Goal: Information Seeking & Learning: Understand process/instructions

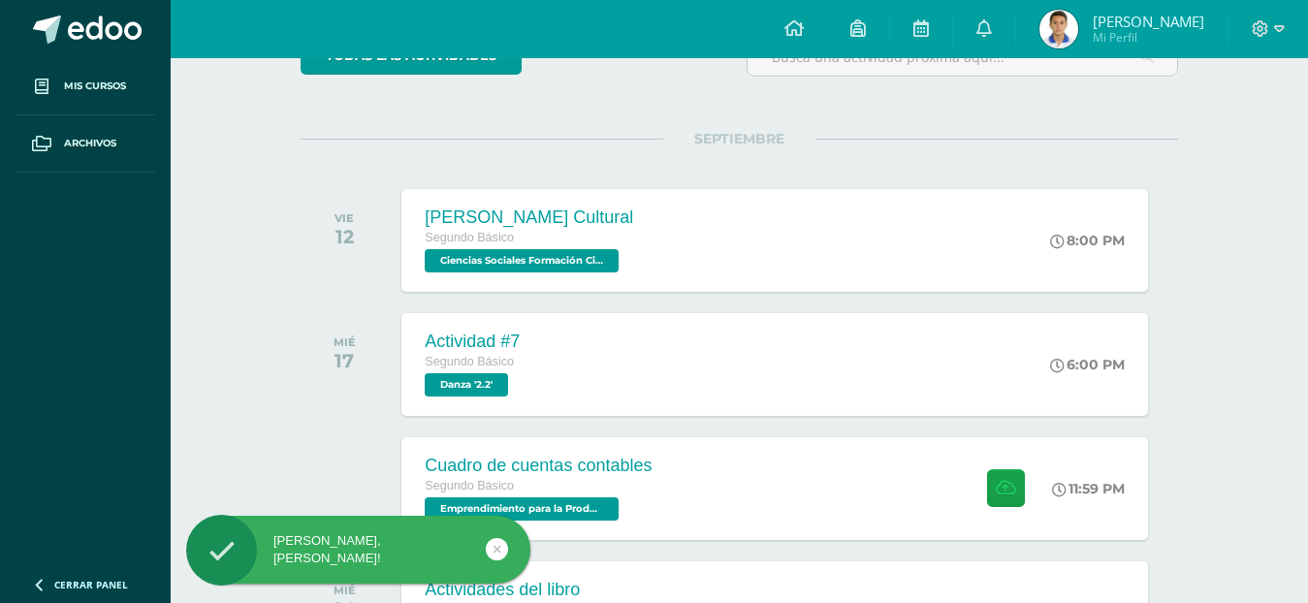
scroll to position [291, 0]
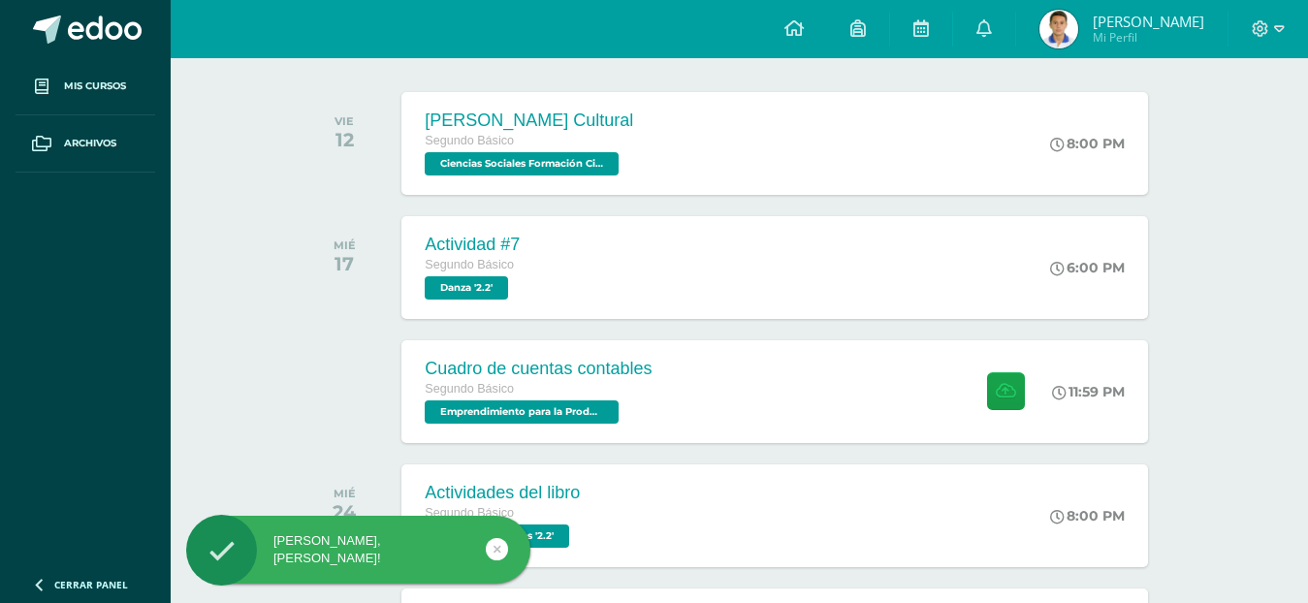
click at [658, 406] on div "Cuadro de cuentas contables Segundo Básico Emprendimiento para la Productividad…" at bounding box center [537, 391] width 273 height 103
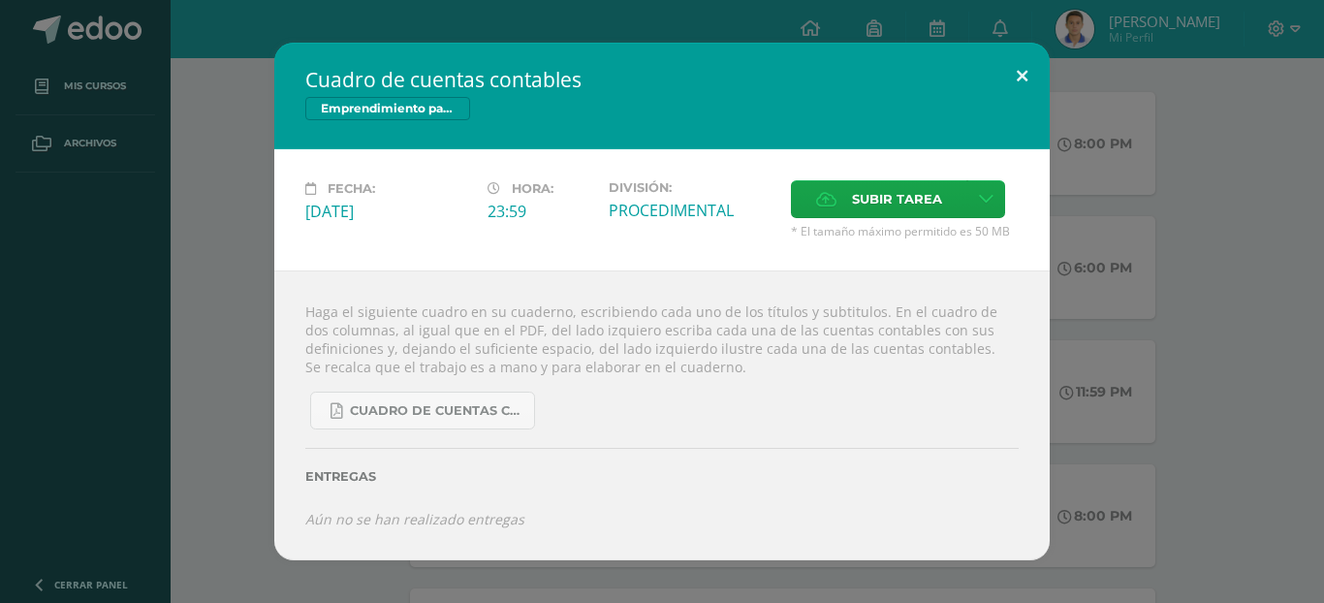
click at [1008, 79] on button at bounding box center [1022, 76] width 55 height 66
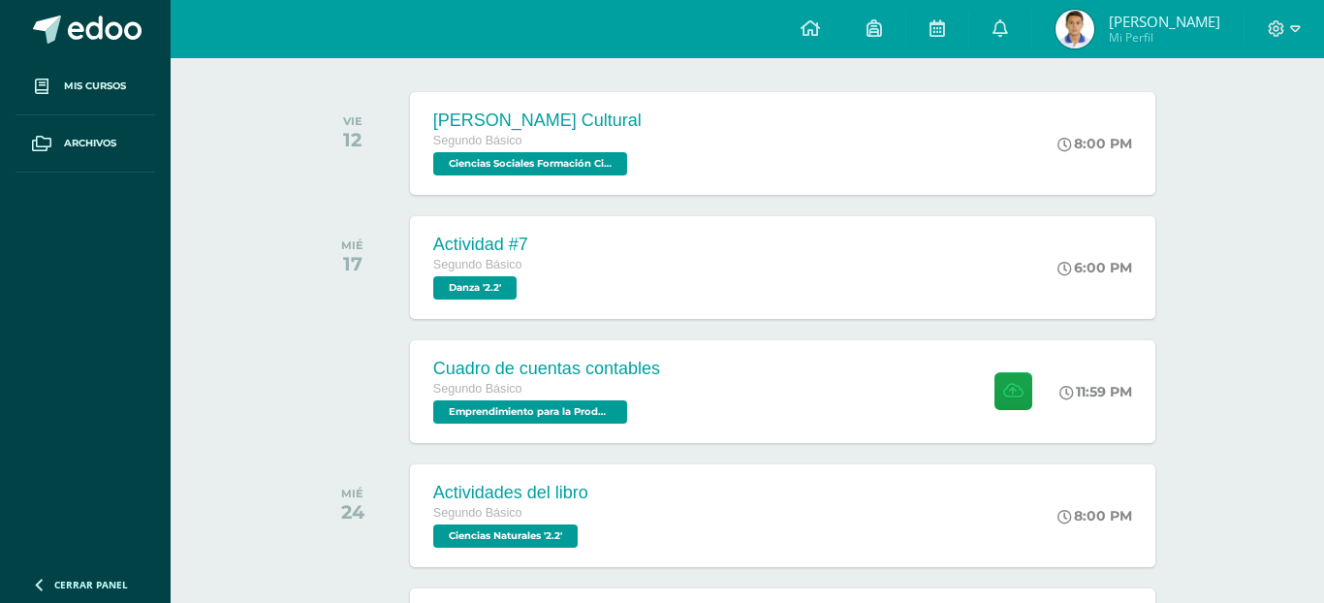
click at [1008, 79] on button at bounding box center [986, 98] width 49 height 59
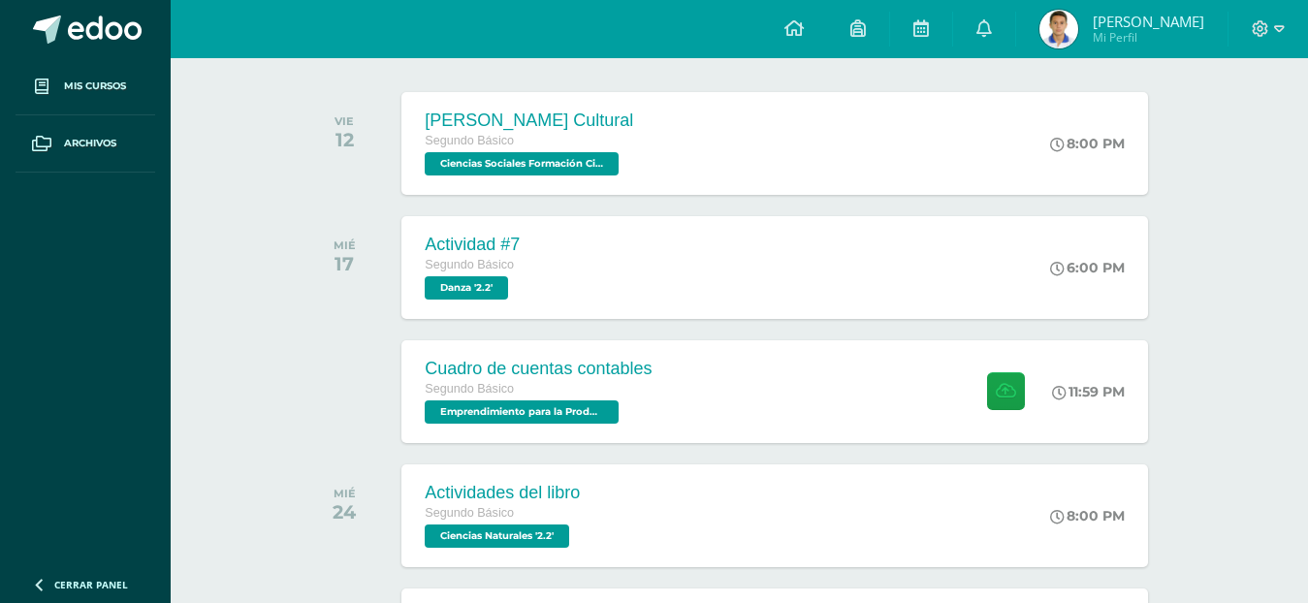
drag, startPoint x: 1185, startPoint y: 313, endPoint x: 1192, endPoint y: 339, distance: 27.0
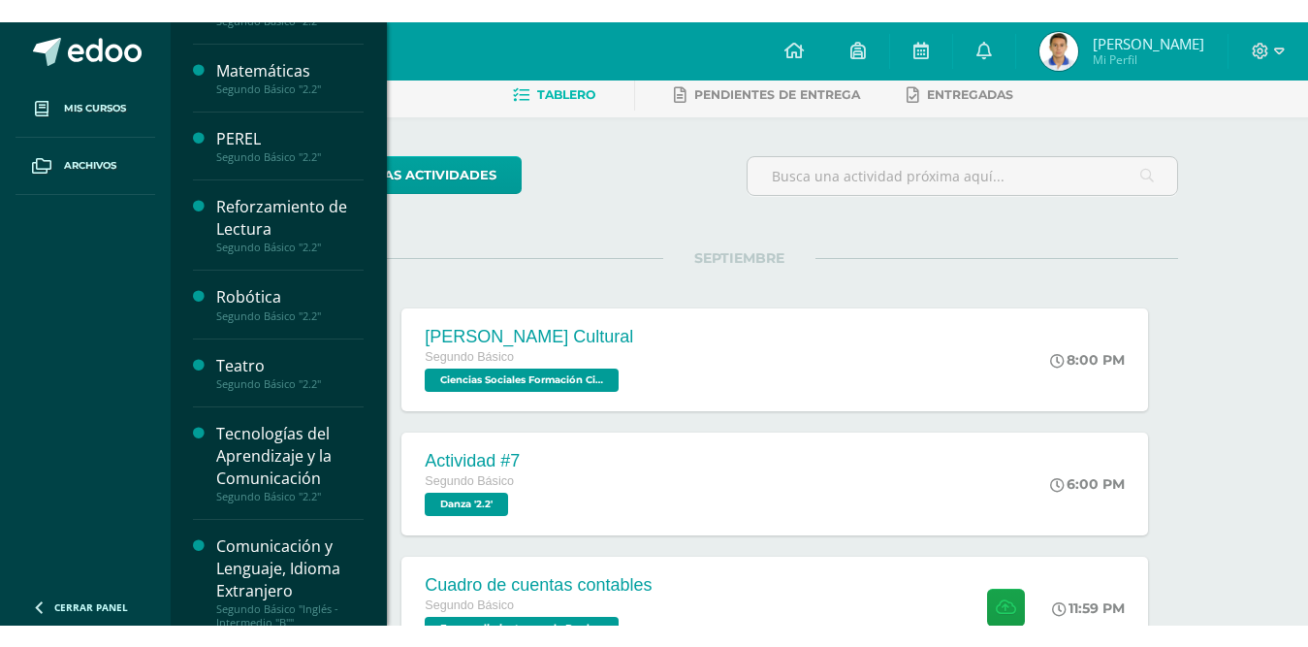
scroll to position [811, 0]
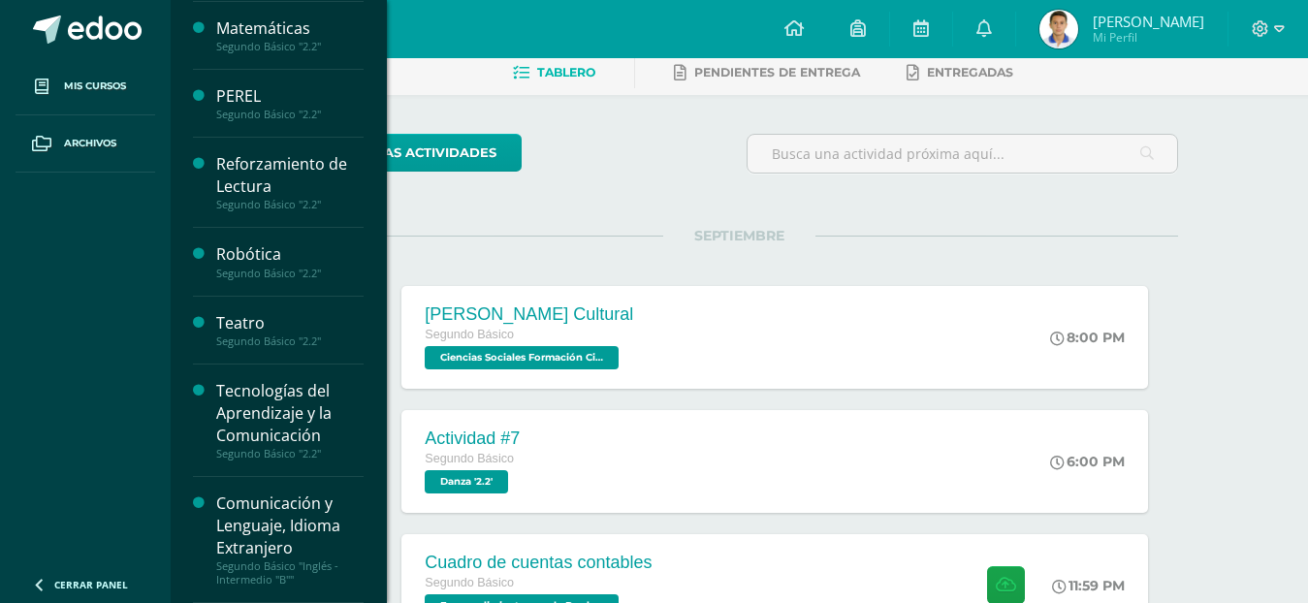
click at [247, 427] on div "Tecnologías del Aprendizaje y la Comunicación" at bounding box center [289, 413] width 147 height 67
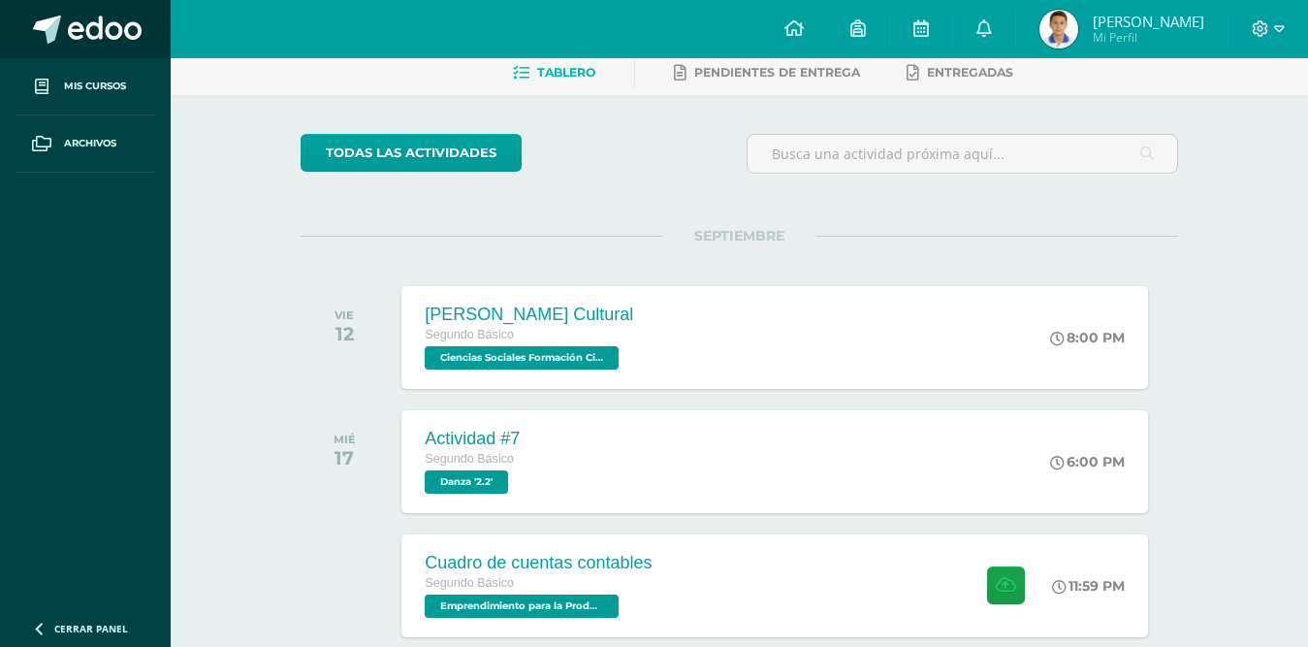
scroll to position [768, 0]
click at [773, 300] on div "Stan feria Cultural Segundo Básico Ciencias Sociales Formación Ciudadana e Inte…" at bounding box center [774, 337] width 753 height 104
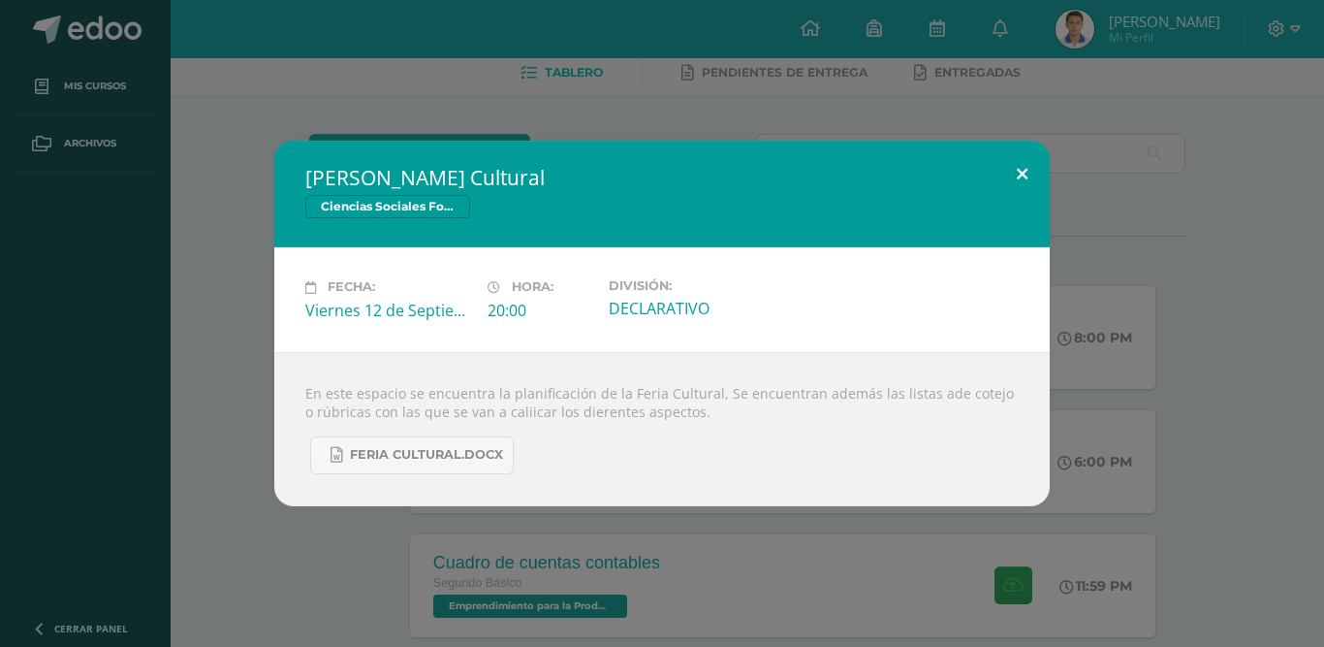
click at [1036, 200] on div "Stan feria Cultural Ciencias Sociales Formación Ciudadana e Interculturalidad F…" at bounding box center [662, 323] width 776 height 365
click at [1034, 176] on button at bounding box center [1022, 174] width 55 height 66
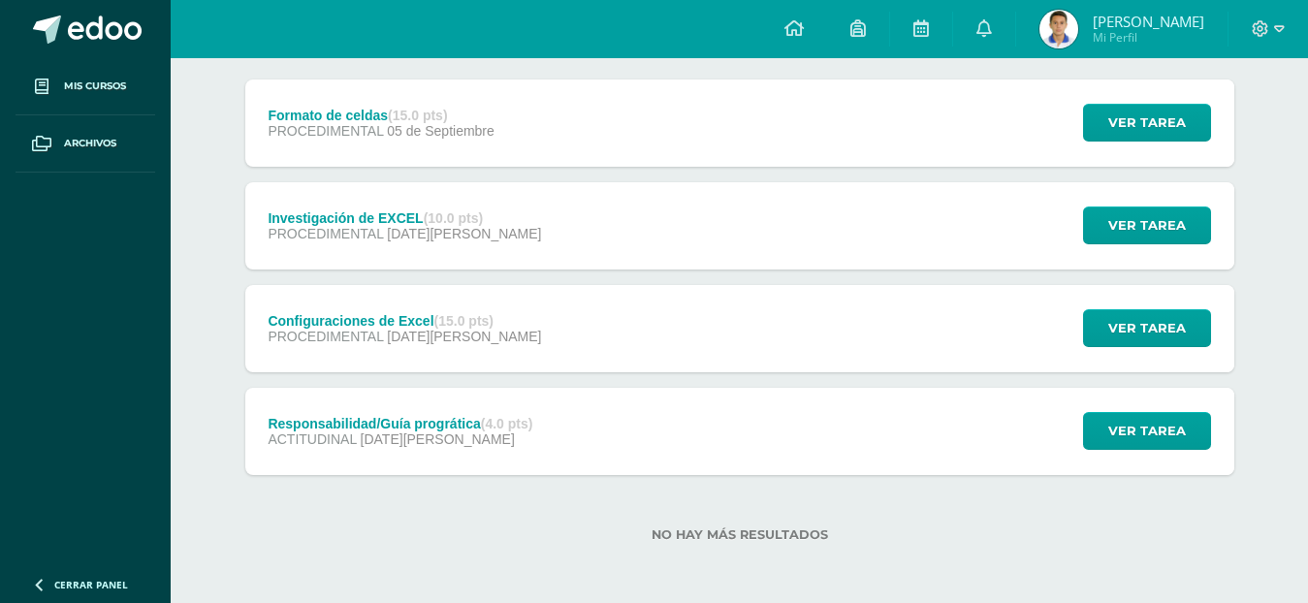
scroll to position [244, 0]
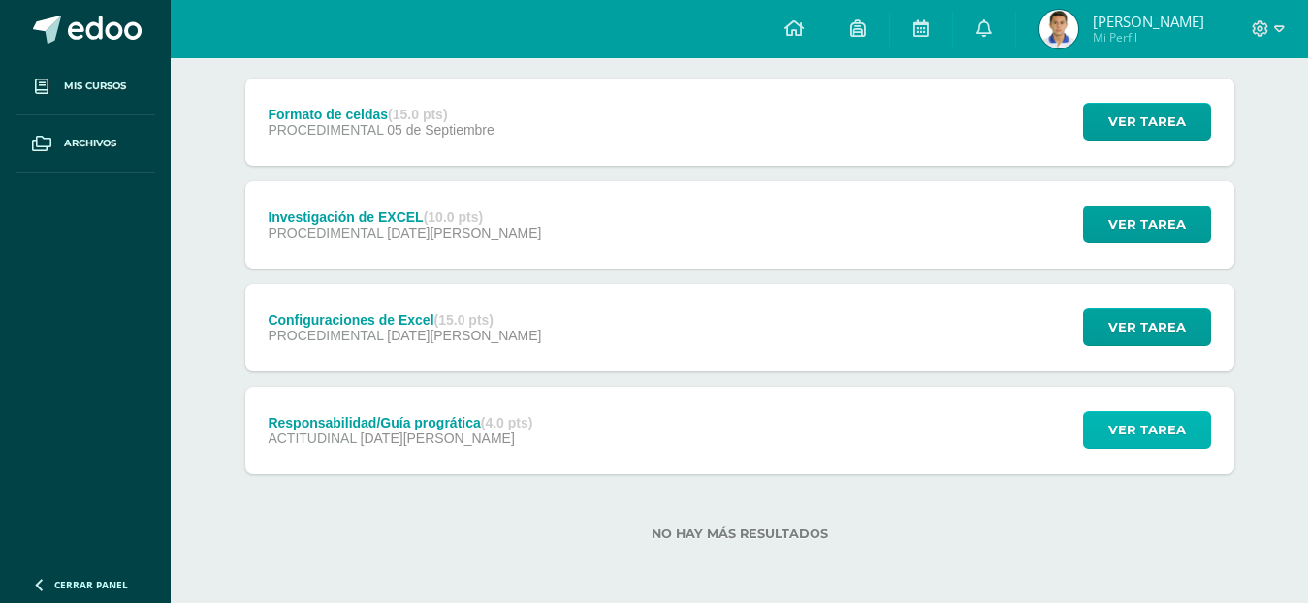
click at [1094, 417] on button "Ver tarea" at bounding box center [1147, 430] width 128 height 38
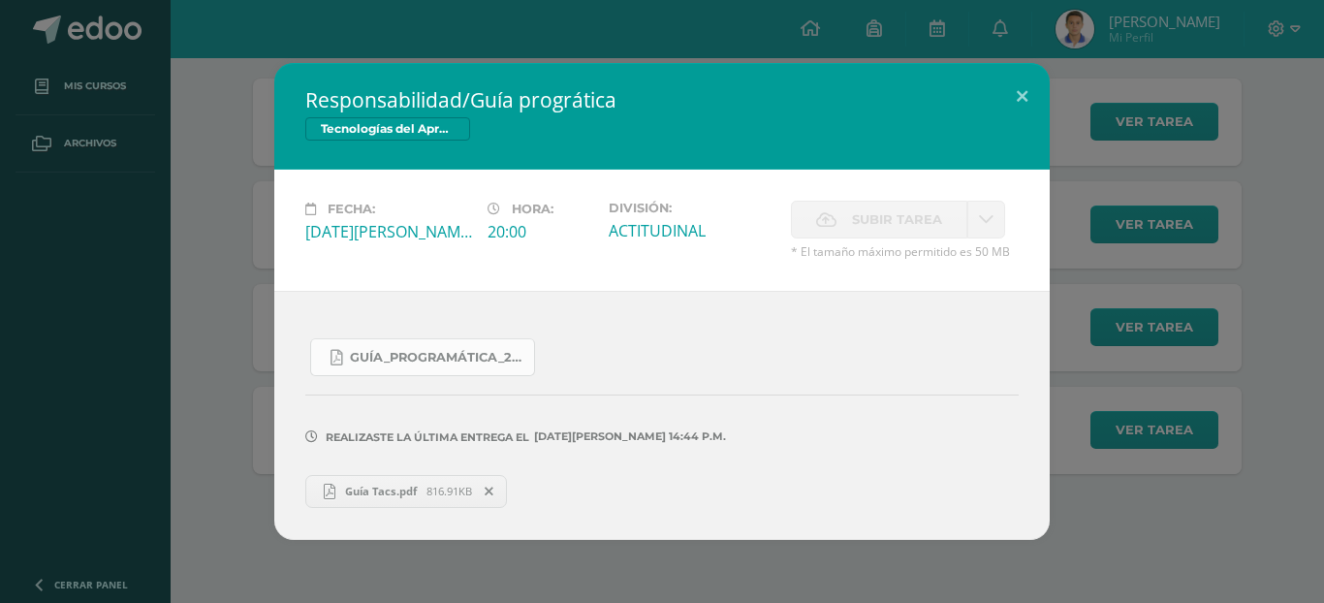
click at [428, 361] on span "Guía_Programática_2025_bloque_III_TAC2.pdf" at bounding box center [437, 358] width 175 height 16
click at [1016, 97] on button at bounding box center [1022, 96] width 55 height 66
